Goal: Information Seeking & Learning: Learn about a topic

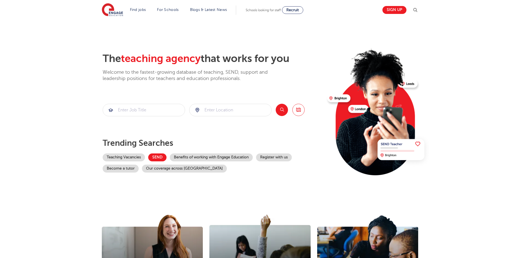
drag, startPoint x: 167, startPoint y: 158, endPoint x: 164, endPoint y: 157, distance: 2.7
click at [167, 157] on div "Teaching Vacancies SEND Benefits of working with Engage Education Register with…" at bounding box center [213, 162] width 220 height 19
click at [164, 157] on link "SEND" at bounding box center [157, 157] width 18 height 8
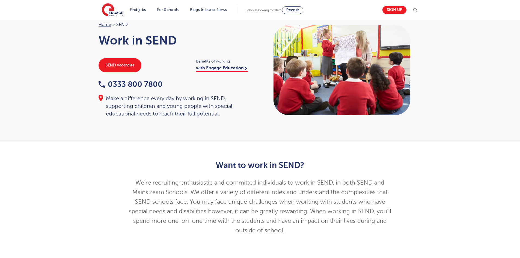
scroll to position [27, 0]
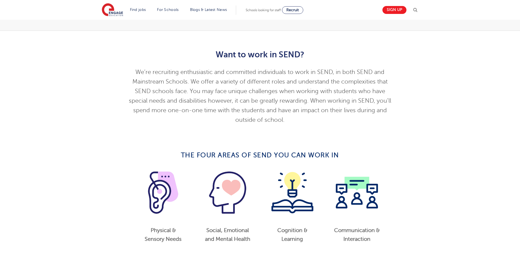
drag, startPoint x: 166, startPoint y: 199, endPoint x: 171, endPoint y: 185, distance: 14.9
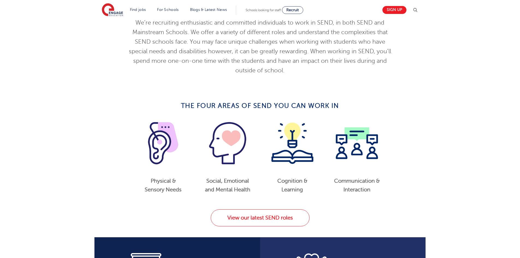
scroll to position [218, 0]
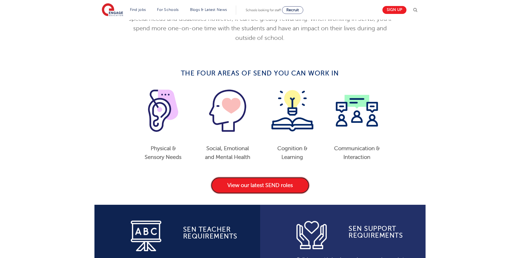
click at [273, 191] on link "View our latest SEND roles" at bounding box center [260, 185] width 99 height 17
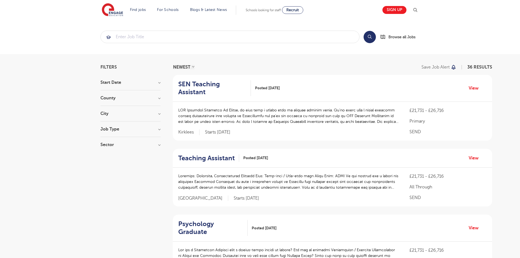
click at [123, 111] on section "Start Date September 30 November 3 October 3 Show more County Leeds 16 Kirklees…" at bounding box center [130, 116] width 60 height 72
click at [153, 111] on section "Start Date September 30 November 3 October 3 Show more County Leeds 16 Kirklees…" at bounding box center [130, 116] width 60 height 72
click at [157, 111] on section "Start Date September 30 November 3 October 3 Show more County Leeds 16 Kirklees…" at bounding box center [130, 116] width 60 height 72
click at [160, 113] on h3 "City" at bounding box center [130, 113] width 60 height 4
click at [117, 154] on label "Brent 1" at bounding box center [129, 157] width 40 height 7
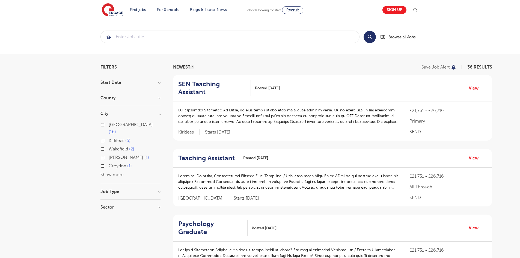
click at [112, 155] on input "Brent 1" at bounding box center [111, 157] width 4 height 4
checkbox input "true"
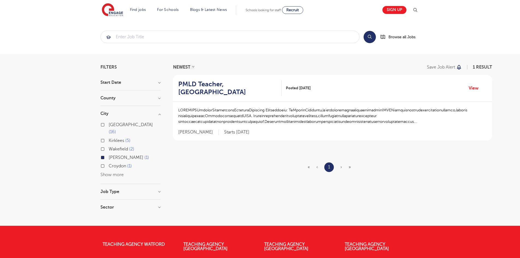
click at [345, 118] on p at bounding box center [332, 115] width 309 height 17
click at [481, 90] on link "View" at bounding box center [476, 88] width 14 height 7
click at [108, 172] on button "Show more" at bounding box center [111, 174] width 23 height 5
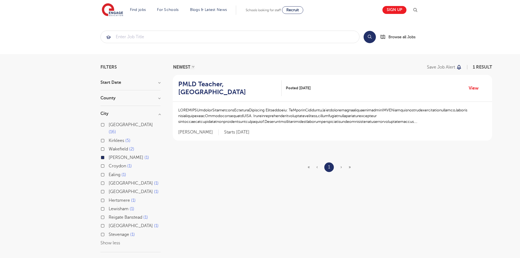
click at [115, 155] on span "Brent" at bounding box center [126, 157] width 35 height 5
click at [112, 155] on input "Brent 1" at bounding box center [111, 157] width 4 height 4
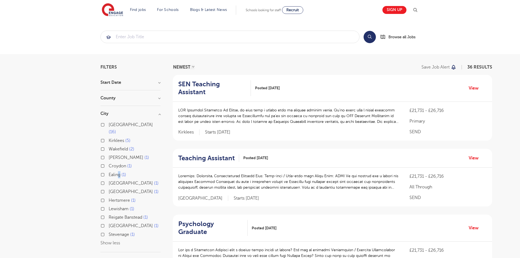
click at [119, 172] on span "Ealing" at bounding box center [115, 174] width 12 height 5
click at [109, 171] on label "Ealing 1" at bounding box center [117, 174] width 17 height 7
click at [109, 172] on input "Ealing 1" at bounding box center [111, 174] width 4 height 4
checkbox input "true"
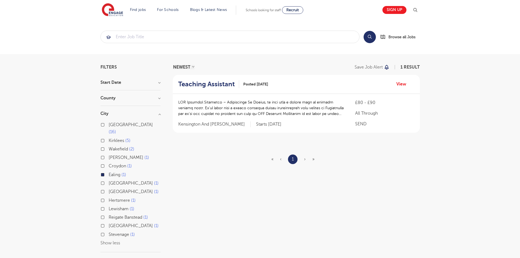
click at [270, 100] on p at bounding box center [261, 107] width 166 height 17
click at [400, 78] on div "Teaching Assistant Posted 22/09/25 View" at bounding box center [296, 84] width 247 height 19
click at [405, 85] on link "View" at bounding box center [403, 84] width 14 height 7
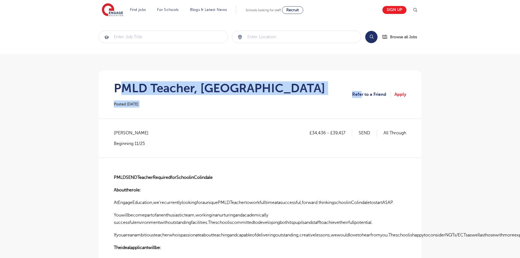
drag, startPoint x: 281, startPoint y: 90, endPoint x: 361, endPoint y: 88, distance: 80.8
click at [361, 88] on section "PMLD Teacher, Colindale Posted 23/09/25 Refer to a Friend Apply" at bounding box center [260, 94] width 314 height 48
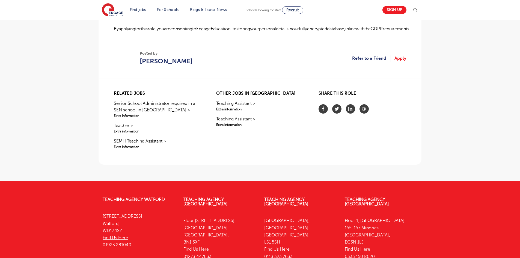
scroll to position [410, 0]
